Goal: Task Accomplishment & Management: Manage account settings

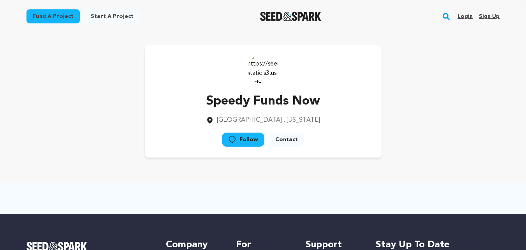
click at [486, 16] on link "Sign up" at bounding box center [489, 16] width 21 height 12
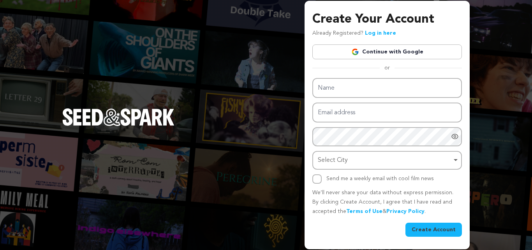
click at [389, 50] on link "Continue with Google" at bounding box center [387, 51] width 150 height 15
click at [385, 52] on link "Continue with Google" at bounding box center [387, 51] width 150 height 15
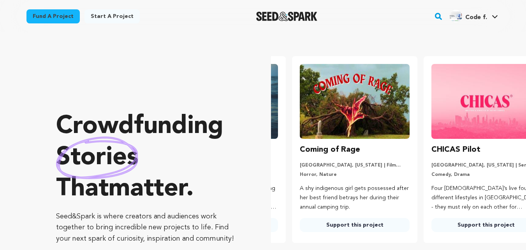
scroll to position [0, 138]
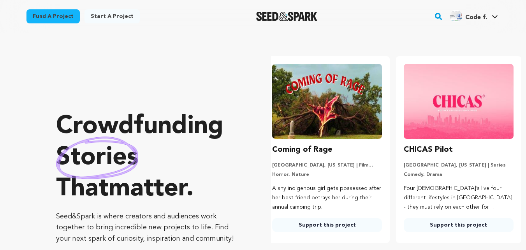
click at [455, 14] on img "Code f.'s Profile" at bounding box center [456, 16] width 12 height 12
